Goal: Navigation & Orientation: Find specific page/section

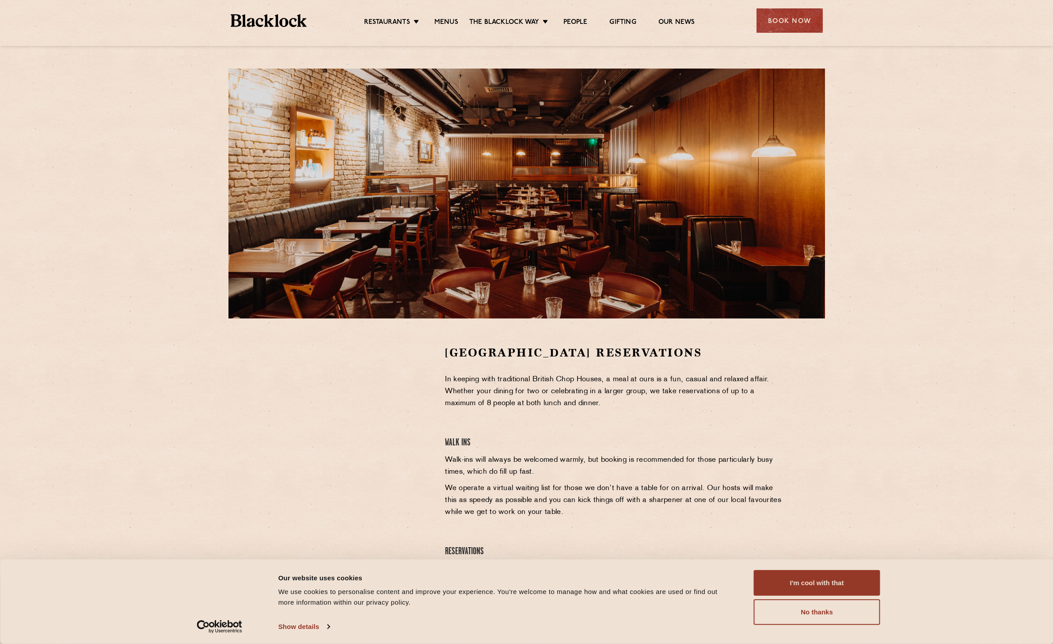
click at [440, 17] on ul "Restaurants [GEOGRAPHIC_DATA] [GEOGRAPHIC_DATA] [GEOGRAPHIC_DATA] [GEOGRAPHIC_D…" at bounding box center [529, 21] width 445 height 14
click at [441, 20] on link "Menus" at bounding box center [447, 23] width 24 height 10
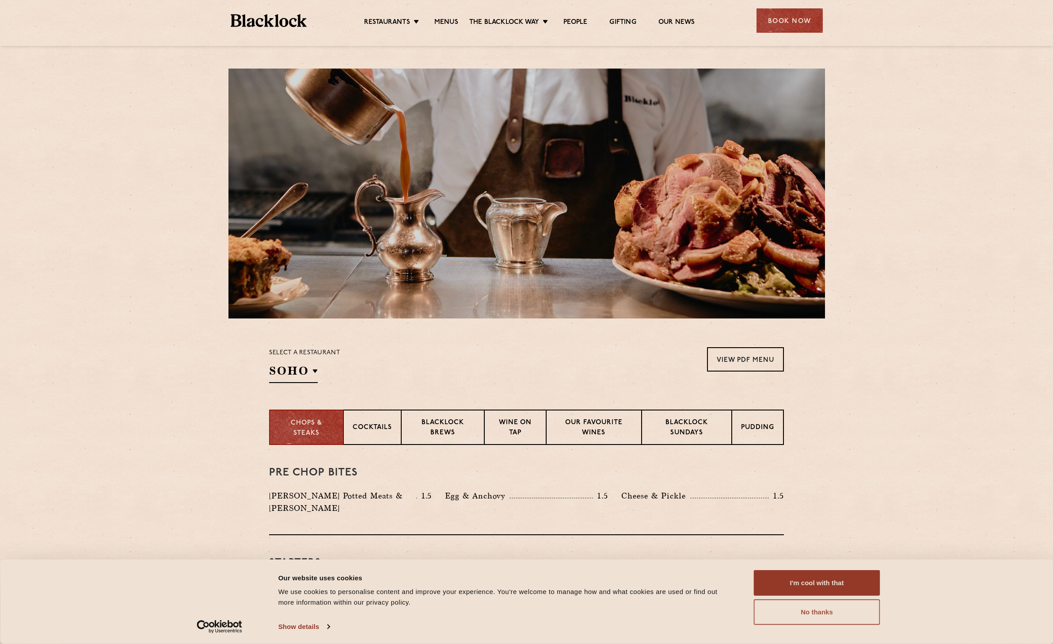
click at [843, 614] on button "No thanks" at bounding box center [817, 612] width 126 height 26
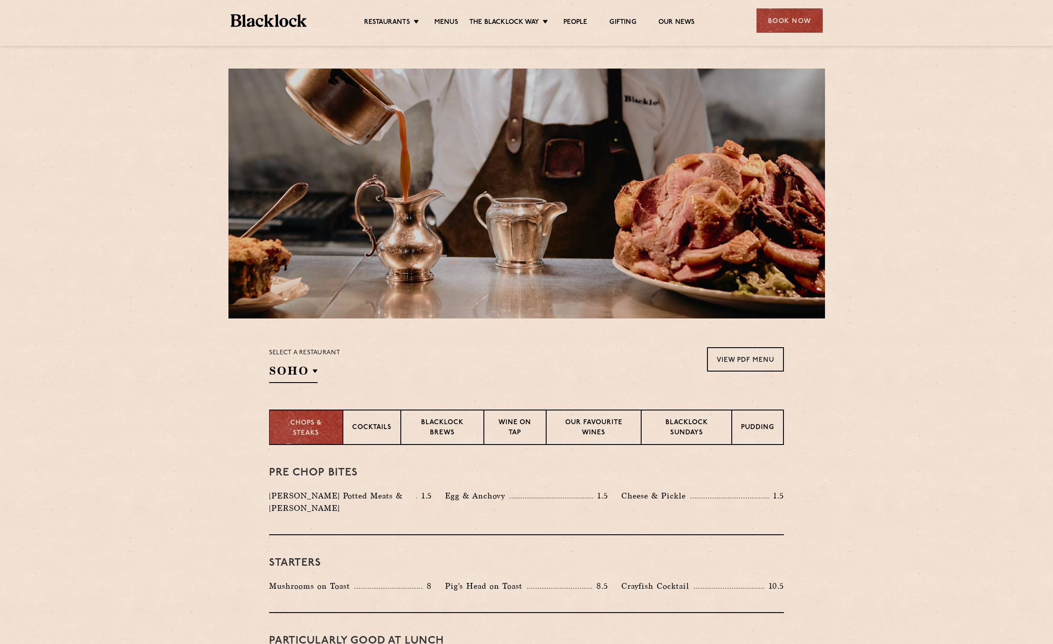
scroll to position [44, 0]
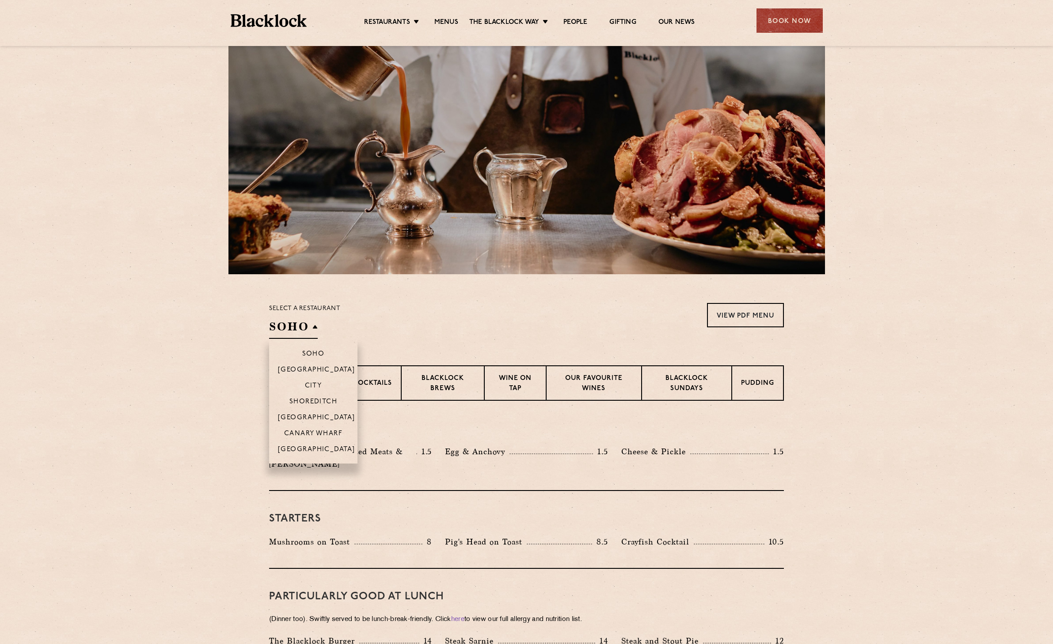
click at [277, 336] on h2 "SOHO" at bounding box center [293, 329] width 49 height 20
click at [321, 415] on p "[GEOGRAPHIC_DATA]" at bounding box center [316, 418] width 77 height 9
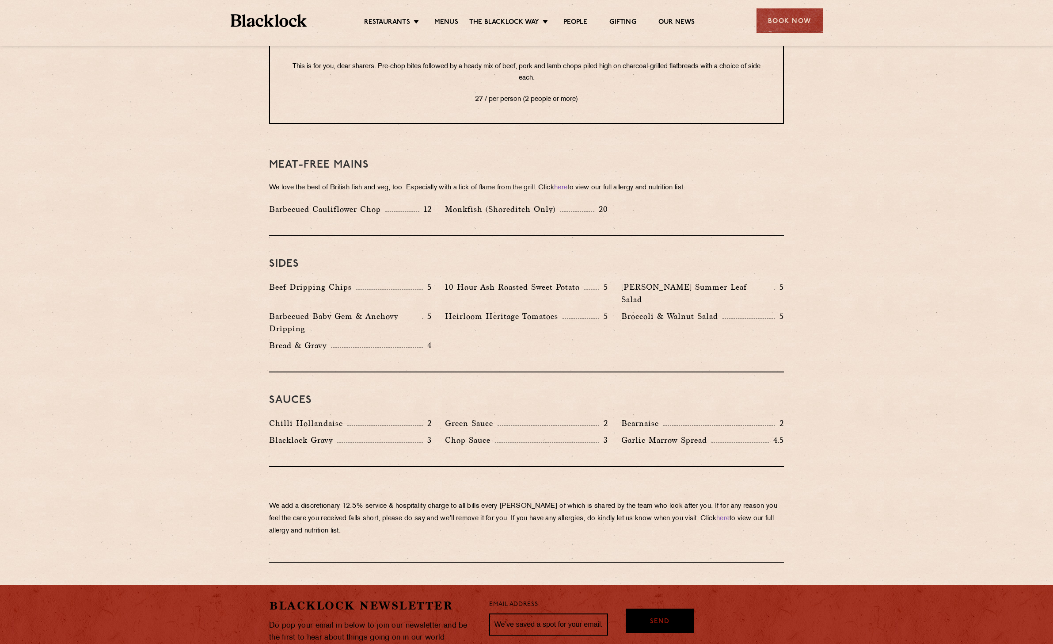
scroll to position [1193, 0]
